Goal: Task Accomplishment & Management: Complete application form

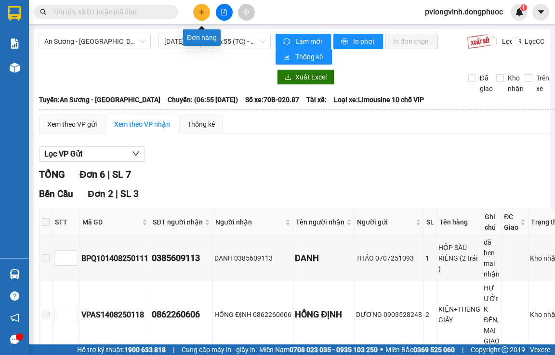
click at [194, 16] on button at bounding box center [201, 12] width 17 height 17
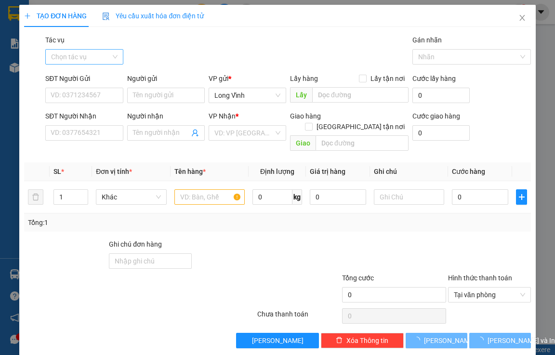
click at [93, 53] on input "Tác vụ" at bounding box center [80, 57] width 59 height 14
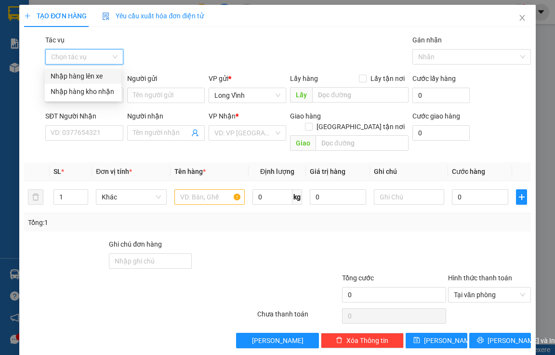
click at [78, 76] on div "Nhập hàng lên xe" at bounding box center [83, 76] width 65 height 11
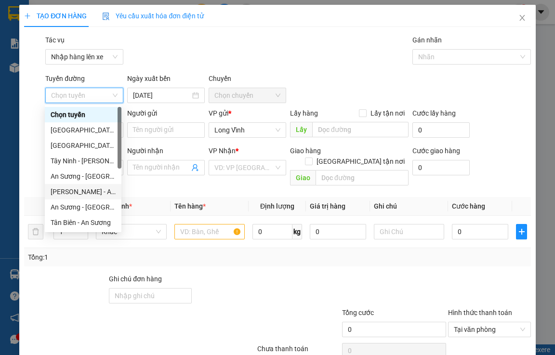
click at [75, 191] on div "[PERSON_NAME] - An Sương" at bounding box center [83, 191] width 65 height 11
type input "[DATE]"
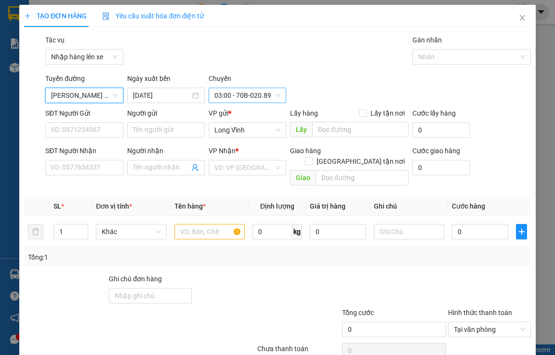
click at [224, 100] on span "03:00 - 70B-020.89" at bounding box center [247, 95] width 66 height 14
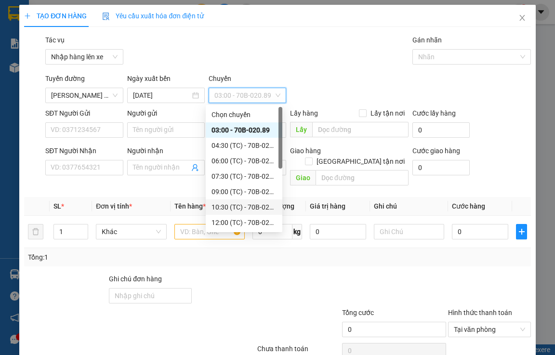
click at [248, 207] on div "10:30 (TC) - 70B-020.87" at bounding box center [243, 207] width 65 height 11
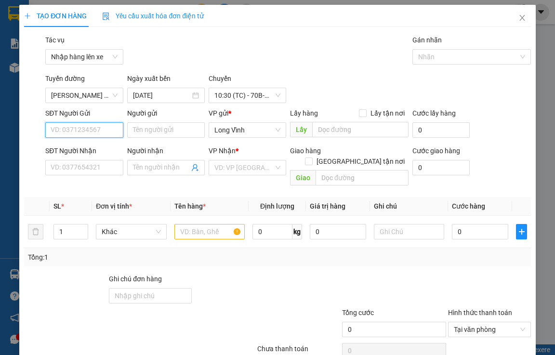
click at [65, 133] on input "SĐT Người Gửi" at bounding box center [84, 129] width 78 height 15
type input "0"
click at [94, 149] on div "0772776828 - TIÊN" at bounding box center [83, 149] width 65 height 11
type input "0772776828"
type input "TIÊN"
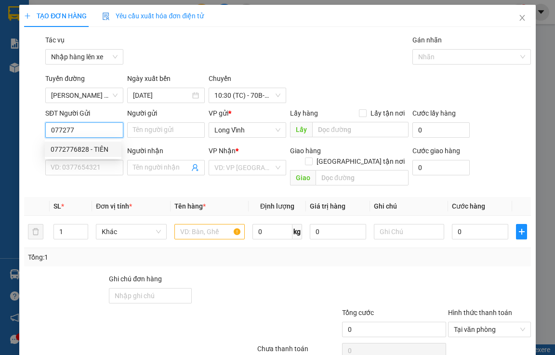
type input "0369206534"
type input "CẦN"
type input "Hư không đền"
type input "45.000"
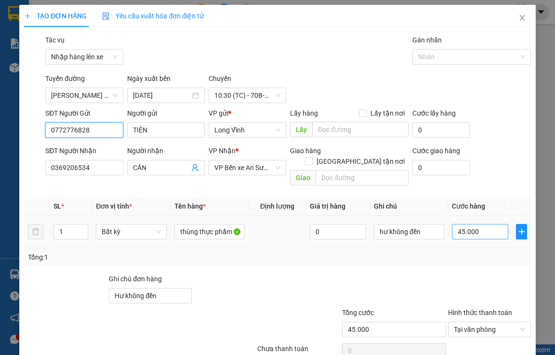
type input "0772776828"
click at [456, 224] on input "45.000" at bounding box center [480, 231] width 56 height 15
type input "7"
type input "70"
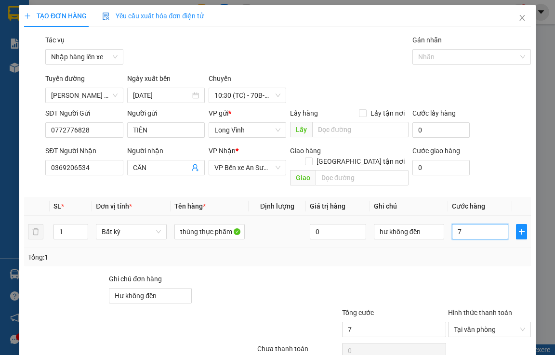
type input "70"
type input "700"
type input "7.000"
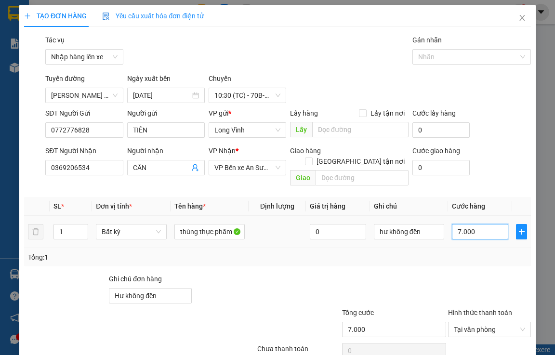
type input "70.000"
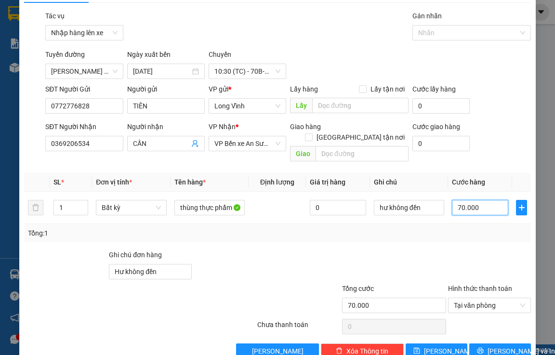
scroll to position [36, 0]
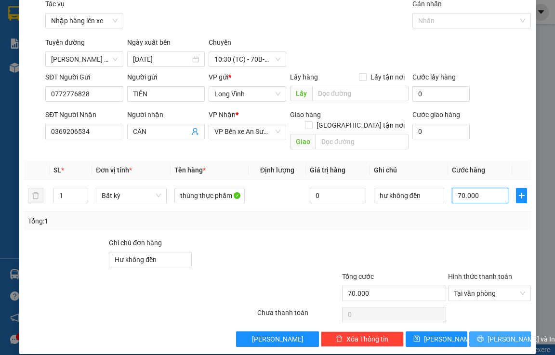
type input "70.000"
click at [499, 334] on span "[PERSON_NAME] và In" at bounding box center [520, 339] width 67 height 11
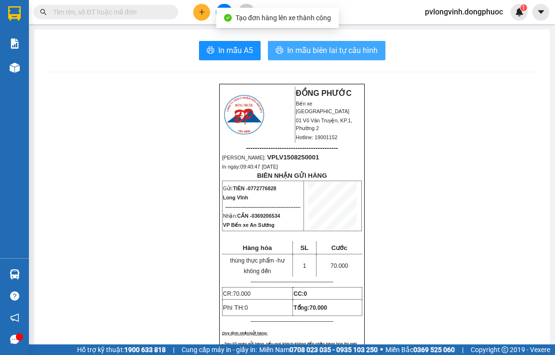
click at [338, 46] on span "In mẫu biên lai tự cấu hình" at bounding box center [332, 50] width 91 height 12
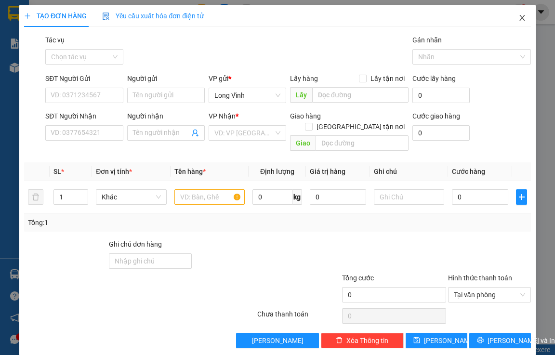
click at [518, 21] on icon "close" at bounding box center [522, 18] width 8 height 8
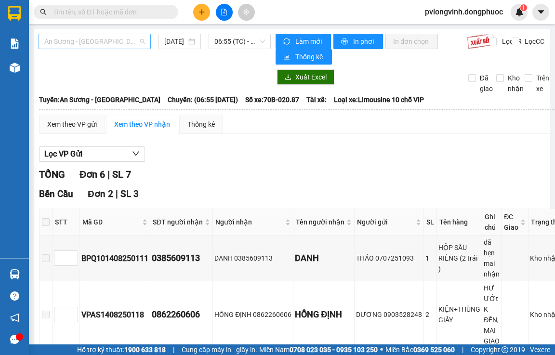
click at [112, 44] on span "An Sương - [GEOGRAPHIC_DATA]" at bounding box center [94, 41] width 101 height 14
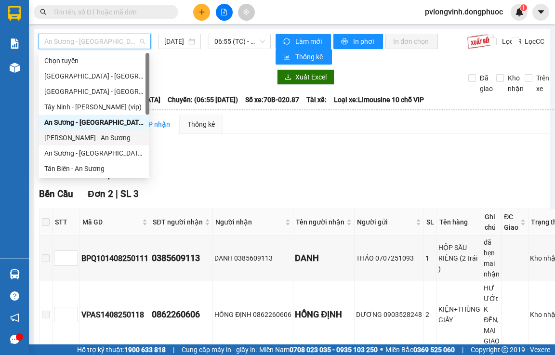
drag, startPoint x: 77, startPoint y: 136, endPoint x: 226, endPoint y: 68, distance: 164.2
click at [78, 136] on div "[PERSON_NAME] - An Sương" at bounding box center [93, 137] width 99 height 11
type input "[DATE]"
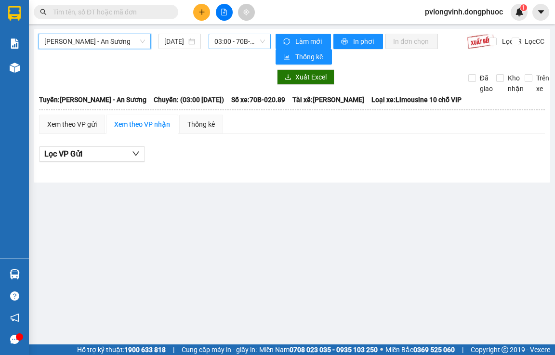
click at [241, 45] on span "03:00 - 70B-020.89" at bounding box center [239, 41] width 51 height 14
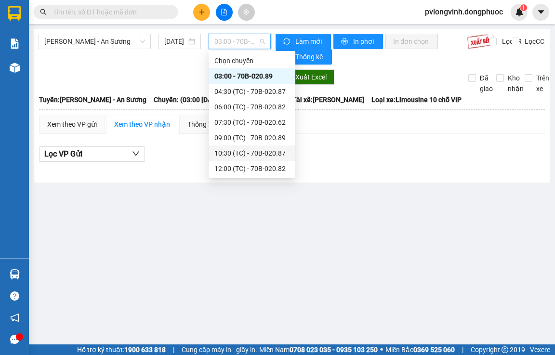
click at [252, 146] on div "10:30 (TC) - 70B-020.87" at bounding box center [252, 152] width 87 height 15
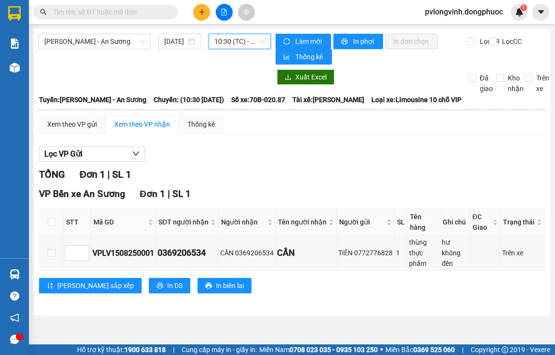
click at [204, 9] on icon "plus" at bounding box center [201, 12] width 7 height 7
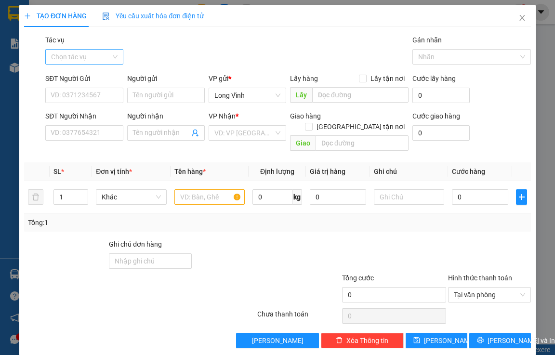
drag, startPoint x: 99, startPoint y: 49, endPoint x: 96, endPoint y: 57, distance: 8.7
click at [99, 49] on div "Tác vụ Chọn tác vụ" at bounding box center [84, 52] width 78 height 34
click at [101, 55] on input "Tác vụ" at bounding box center [80, 57] width 59 height 14
click at [86, 78] on div "Nhập hàng lên xe" at bounding box center [83, 76] width 65 height 11
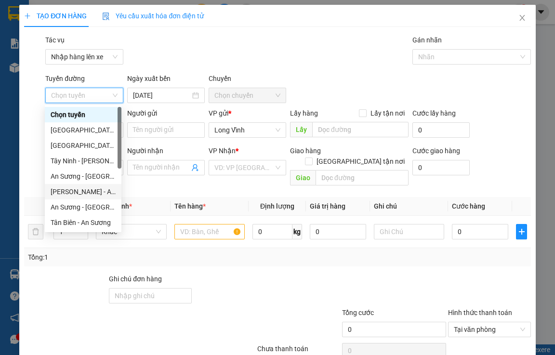
drag, startPoint x: 75, startPoint y: 191, endPoint x: 279, endPoint y: 130, distance: 212.5
click at [76, 190] on div "[PERSON_NAME] - An Sương" at bounding box center [83, 191] width 65 height 11
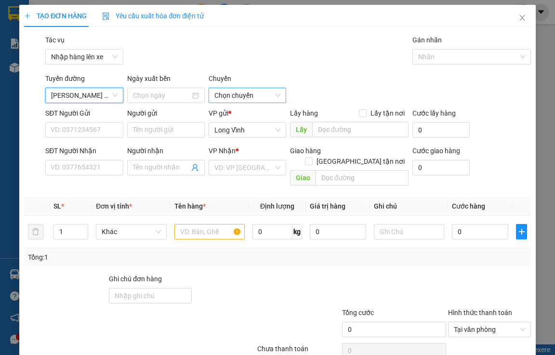
type input "[DATE]"
click at [263, 97] on span "03:00 - 70B-020.89" at bounding box center [247, 95] width 66 height 14
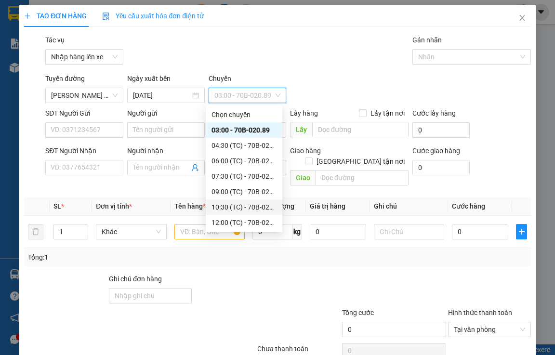
drag, startPoint x: 238, startPoint y: 204, endPoint x: 189, endPoint y: 184, distance: 52.5
click at [236, 204] on div "10:30 (TC) - 70B-020.87" at bounding box center [243, 207] width 65 height 11
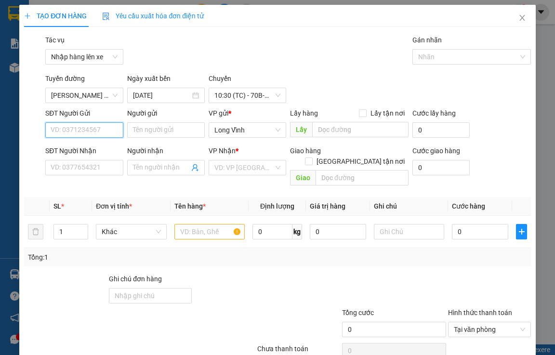
click at [66, 133] on input "SĐT Người Gửi" at bounding box center [84, 129] width 78 height 15
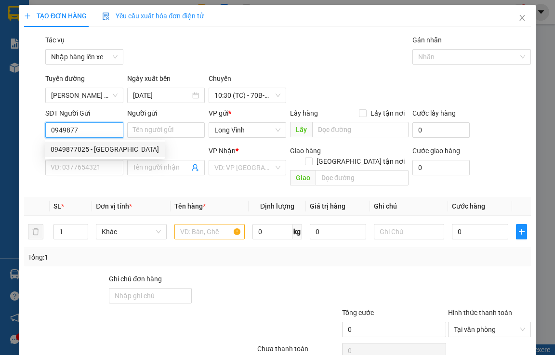
click at [96, 147] on div "0949877025 - [GEOGRAPHIC_DATA]" at bounding box center [105, 149] width 108 height 11
type input "0949877025"
type input "phuong"
type input "0328903802"
type input "uyên"
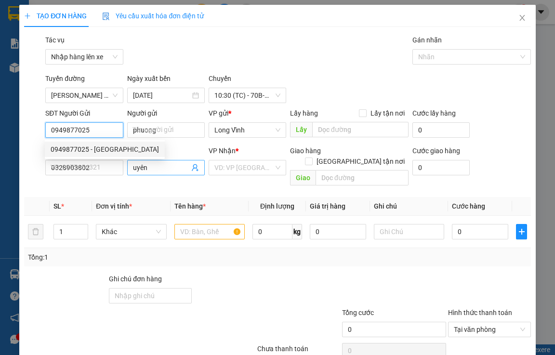
type input "30.000"
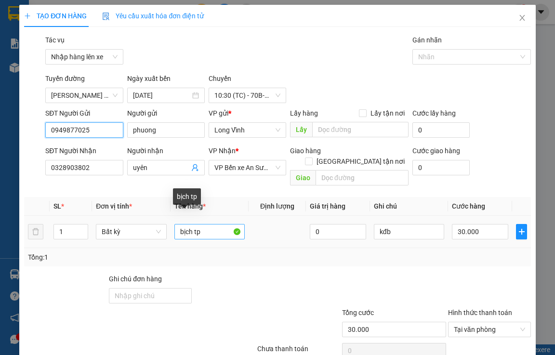
type input "0949877025"
click at [210, 224] on input "bịch tp" at bounding box center [209, 231] width 71 height 15
type input "b"
type input "túi thực phẩm"
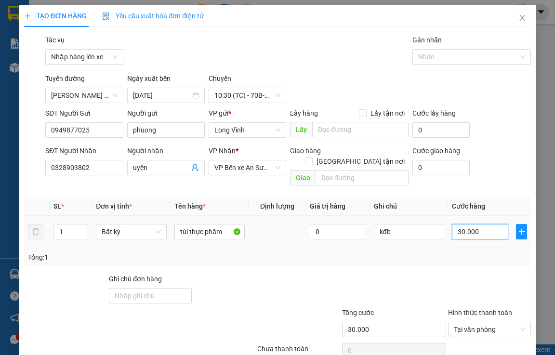
click at [453, 224] on input "30.000" at bounding box center [480, 231] width 56 height 15
type input "2"
type input "25"
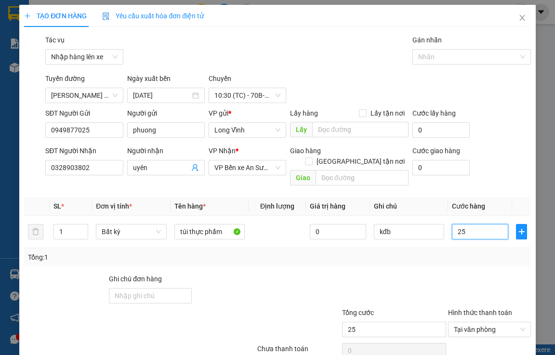
type input "250"
type input "2.500"
type input "25.000"
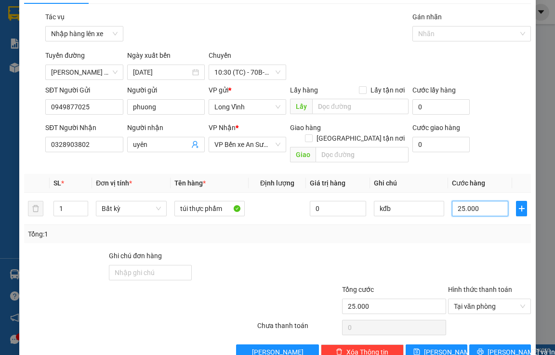
scroll to position [36, 0]
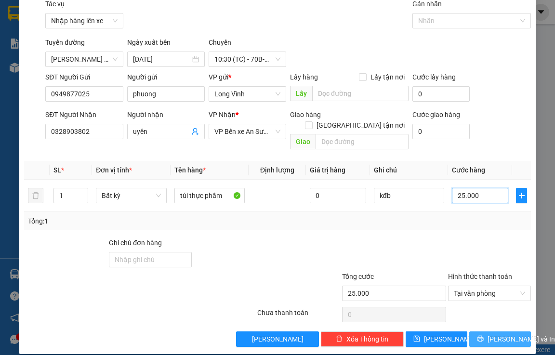
type input "25.000"
click at [509, 334] on span "[PERSON_NAME] và In" at bounding box center [520, 339] width 67 height 11
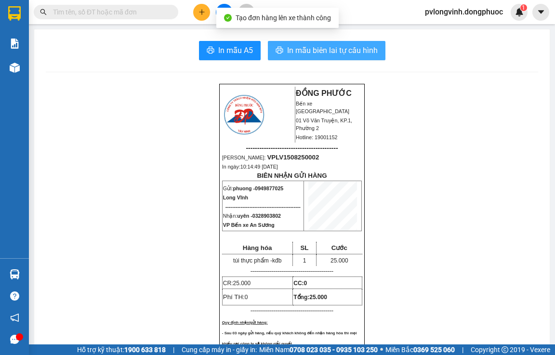
click at [353, 49] on span "In mẫu biên lai tự cấu hình" at bounding box center [332, 50] width 91 height 12
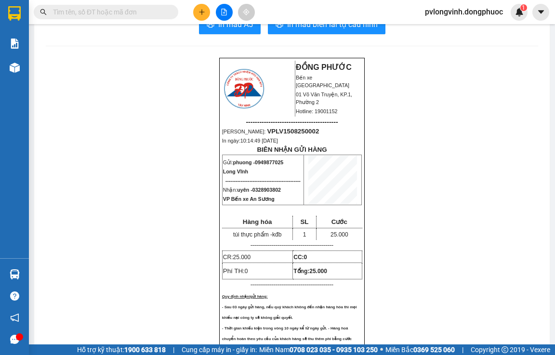
scroll to position [48, 0]
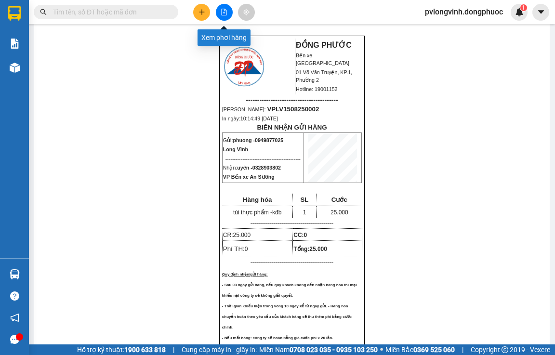
drag, startPoint x: 227, startPoint y: 13, endPoint x: 113, endPoint y: 17, distance: 113.7
click at [225, 13] on icon "file-add" at bounding box center [224, 12] width 7 height 7
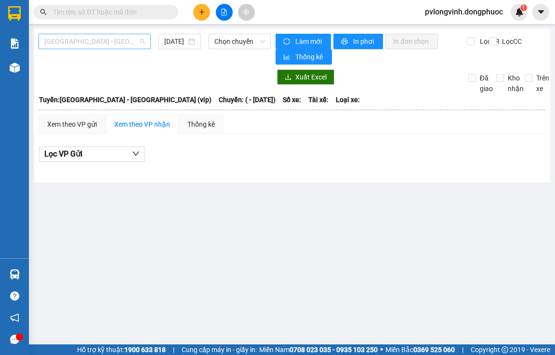
click at [54, 42] on span "[GEOGRAPHIC_DATA] - [GEOGRAPHIC_DATA] (vip)" at bounding box center [94, 41] width 101 height 14
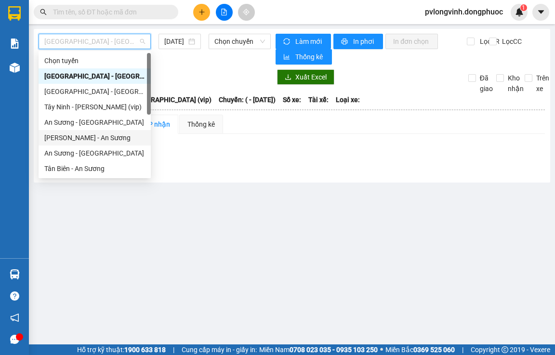
click at [70, 138] on div "[PERSON_NAME] - An Sương" at bounding box center [94, 137] width 101 height 11
type input "[DATE]"
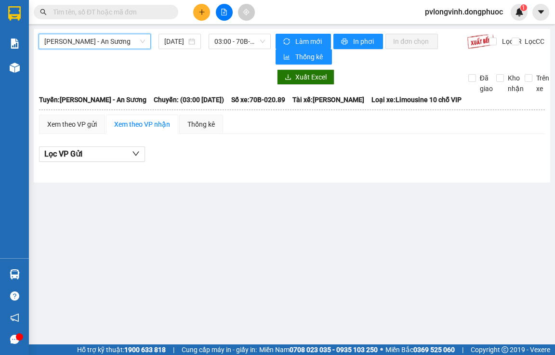
click at [232, 28] on main "Châu Thành - An [GEOGRAPHIC_DATA] - An Sương [DATE] 03:00 - 70B-020.89 Làm mới …" at bounding box center [277, 172] width 555 height 344
click at [227, 40] on span "03:00 - 70B-020.89" at bounding box center [239, 41] width 51 height 14
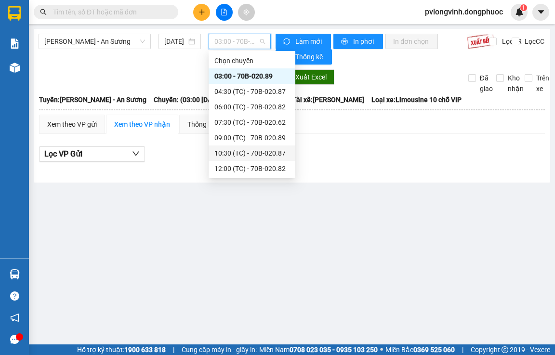
click at [244, 151] on div "10:30 (TC) - 70B-020.87" at bounding box center [251, 153] width 75 height 11
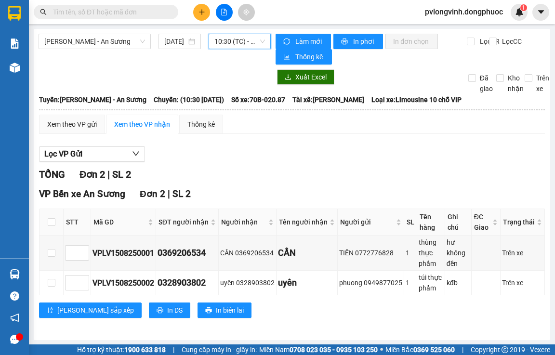
scroll to position [0, 0]
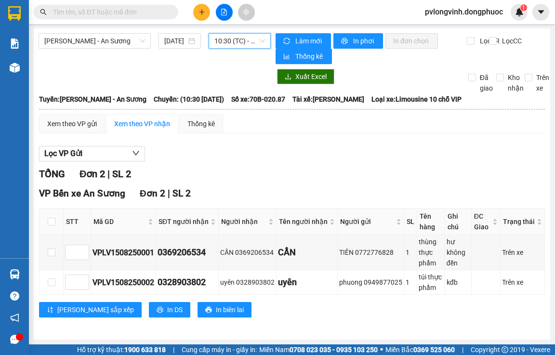
click at [256, 46] on span "10:30 (TC) - 70B-020.87" at bounding box center [239, 41] width 51 height 14
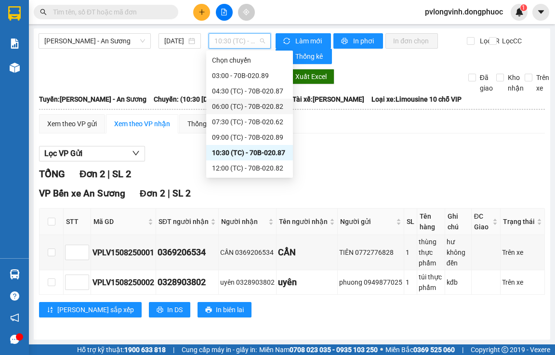
click at [270, 108] on div "06:00 (TC) - 70B-020.82" at bounding box center [249, 106] width 75 height 11
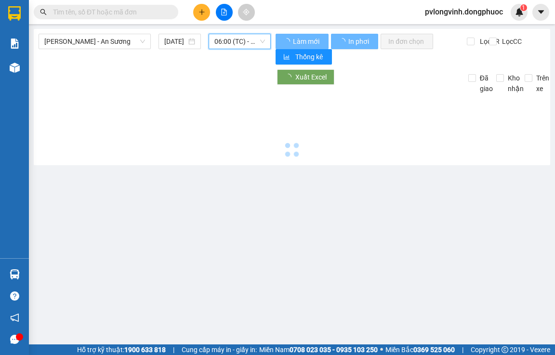
scroll to position [0, 0]
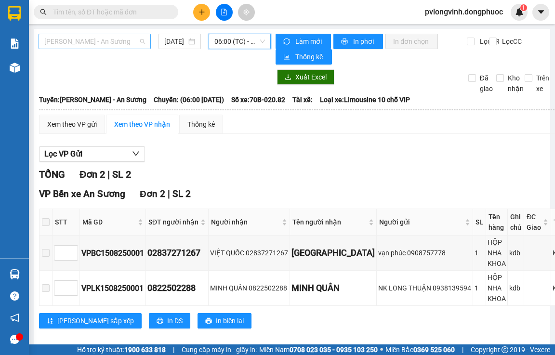
click at [140, 39] on span "[PERSON_NAME] - An Sương" at bounding box center [94, 41] width 101 height 14
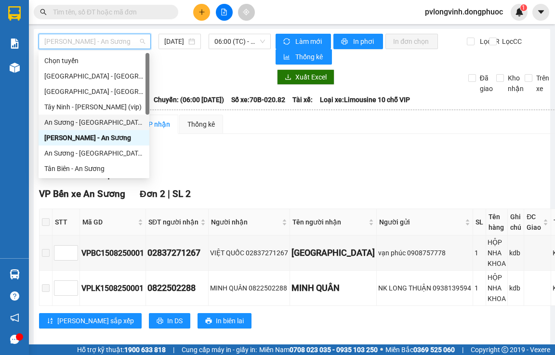
click at [76, 118] on div "An Sương - [GEOGRAPHIC_DATA]" at bounding box center [93, 122] width 99 height 11
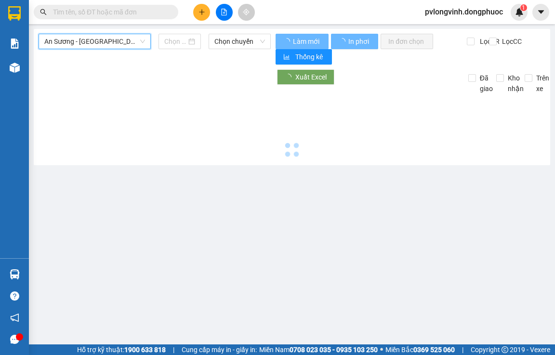
type input "[DATE]"
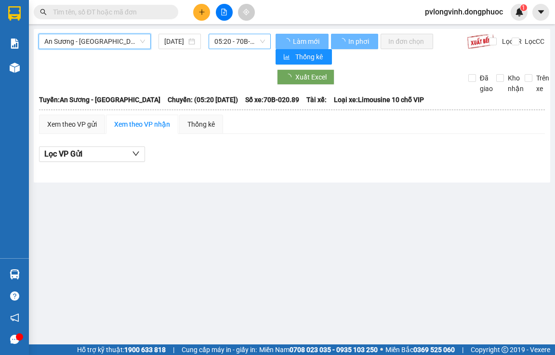
click at [251, 39] on span "05:20 - 70B-020.89" at bounding box center [239, 41] width 51 height 14
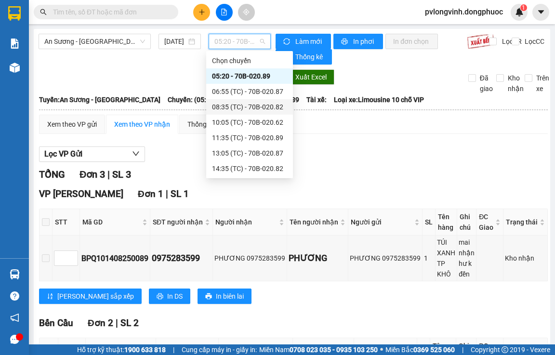
click at [276, 107] on div "08:35 (TC) - 70B-020.82" at bounding box center [249, 107] width 75 height 11
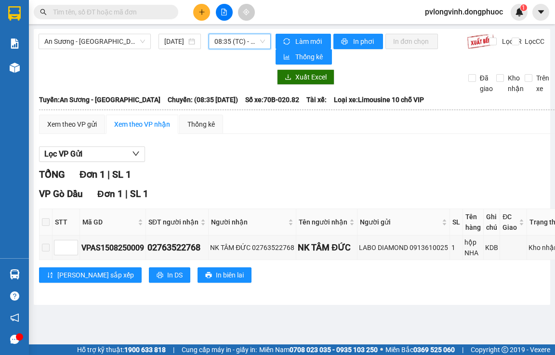
click at [250, 42] on span "08:35 (TC) - 70B-020.82" at bounding box center [239, 41] width 51 height 14
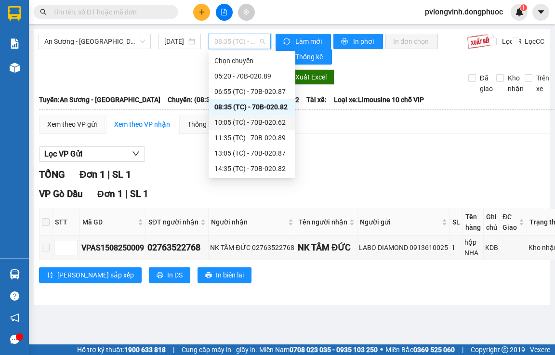
click at [252, 120] on div "10:05 (TC) - 70B-020.62" at bounding box center [251, 122] width 75 height 11
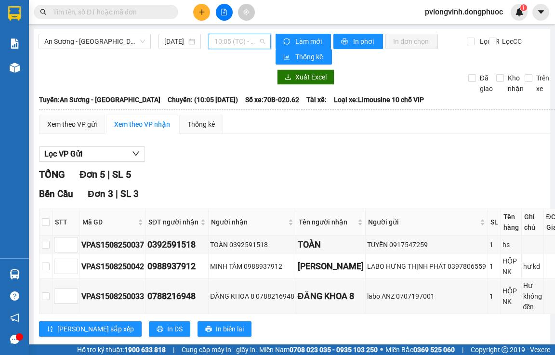
click at [231, 41] on span "10:05 (TC) - 70B-020.62" at bounding box center [239, 41] width 51 height 14
